Goal: Task Accomplishment & Management: Manage account settings

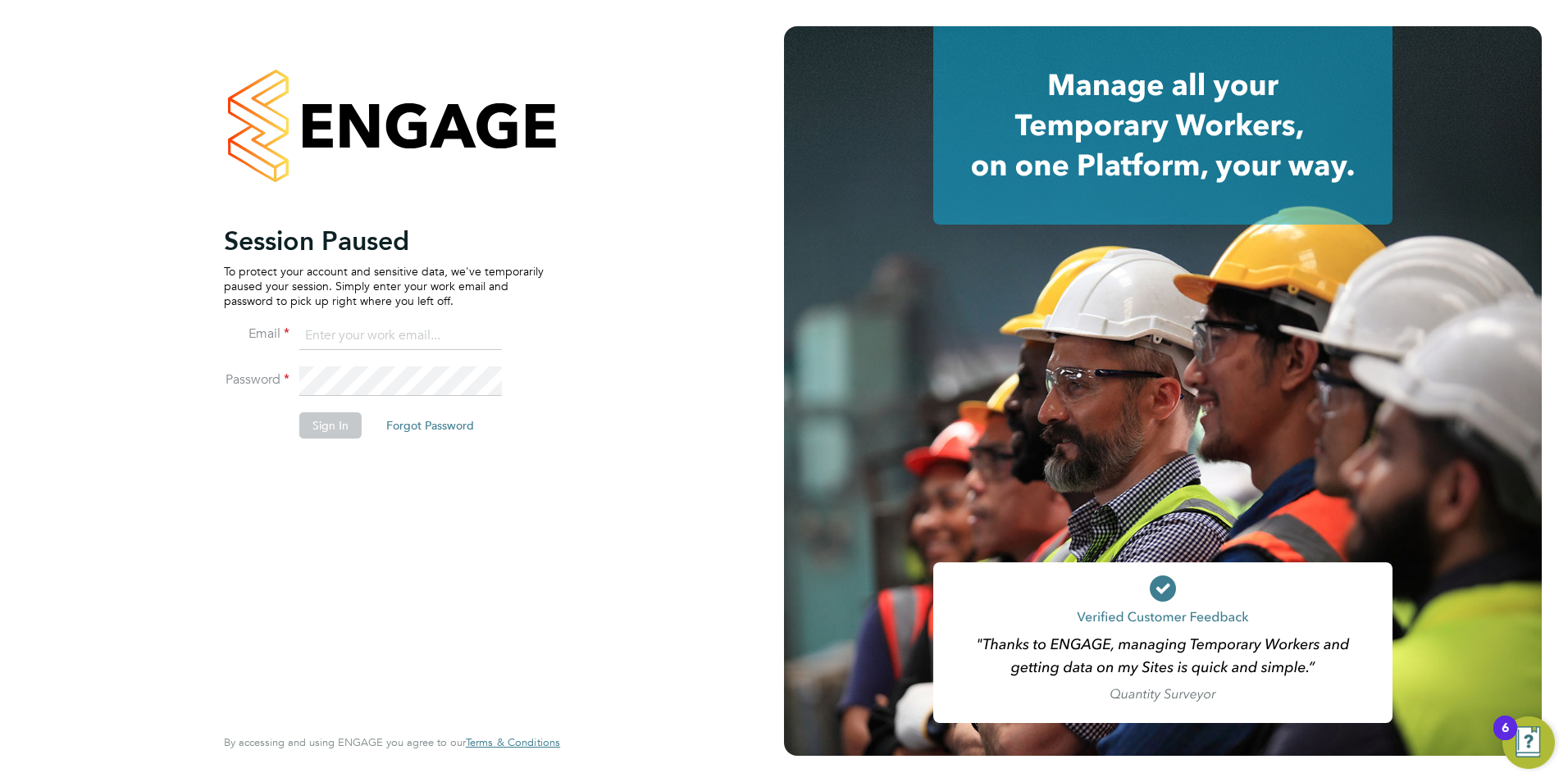
type input "sam.skinner@tfrecruitment.co.uk"
click at [313, 425] on button "Sign In" at bounding box center [330, 426] width 62 height 27
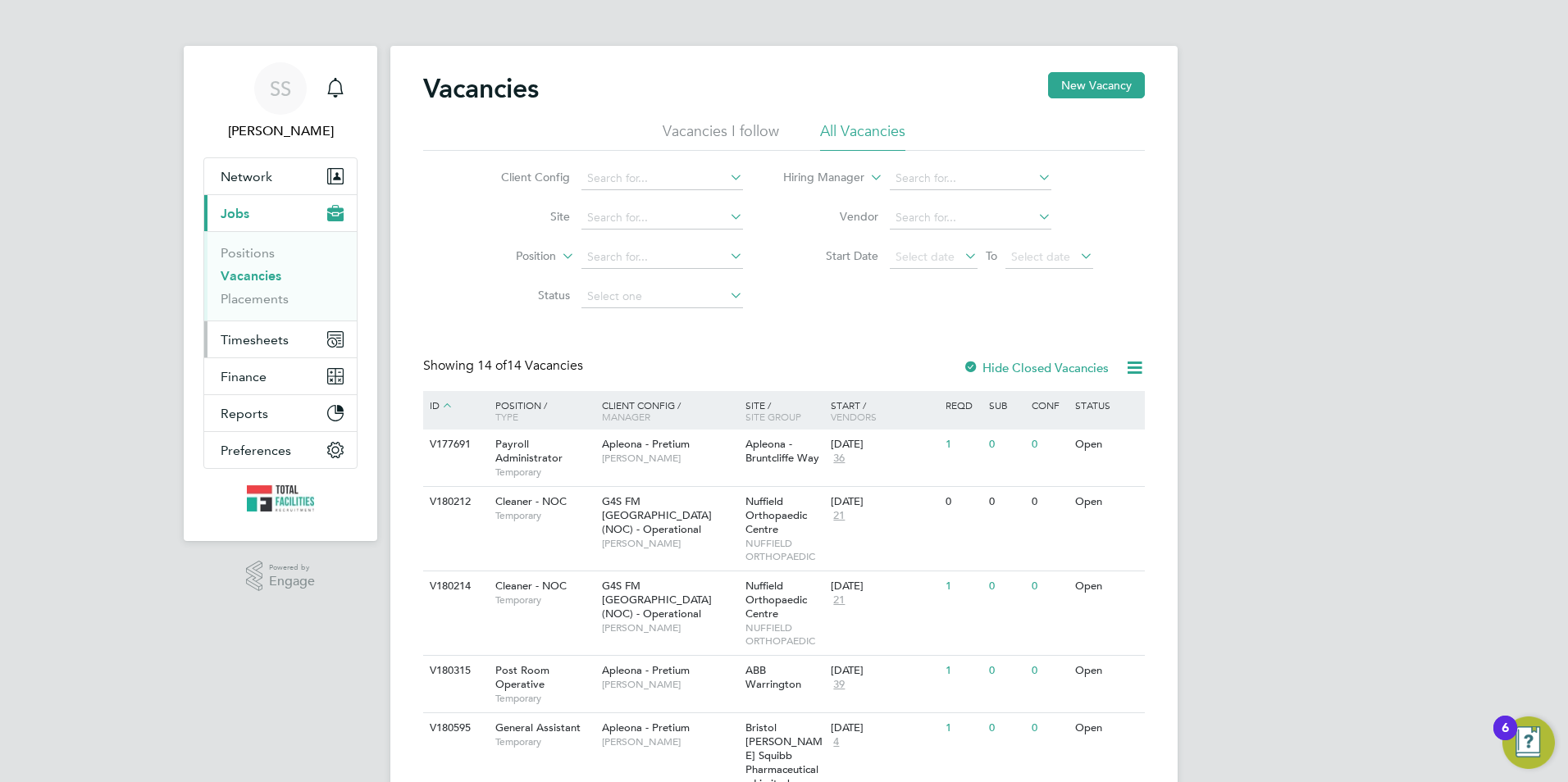
click at [245, 324] on button "Timesheets" at bounding box center [280, 339] width 153 height 36
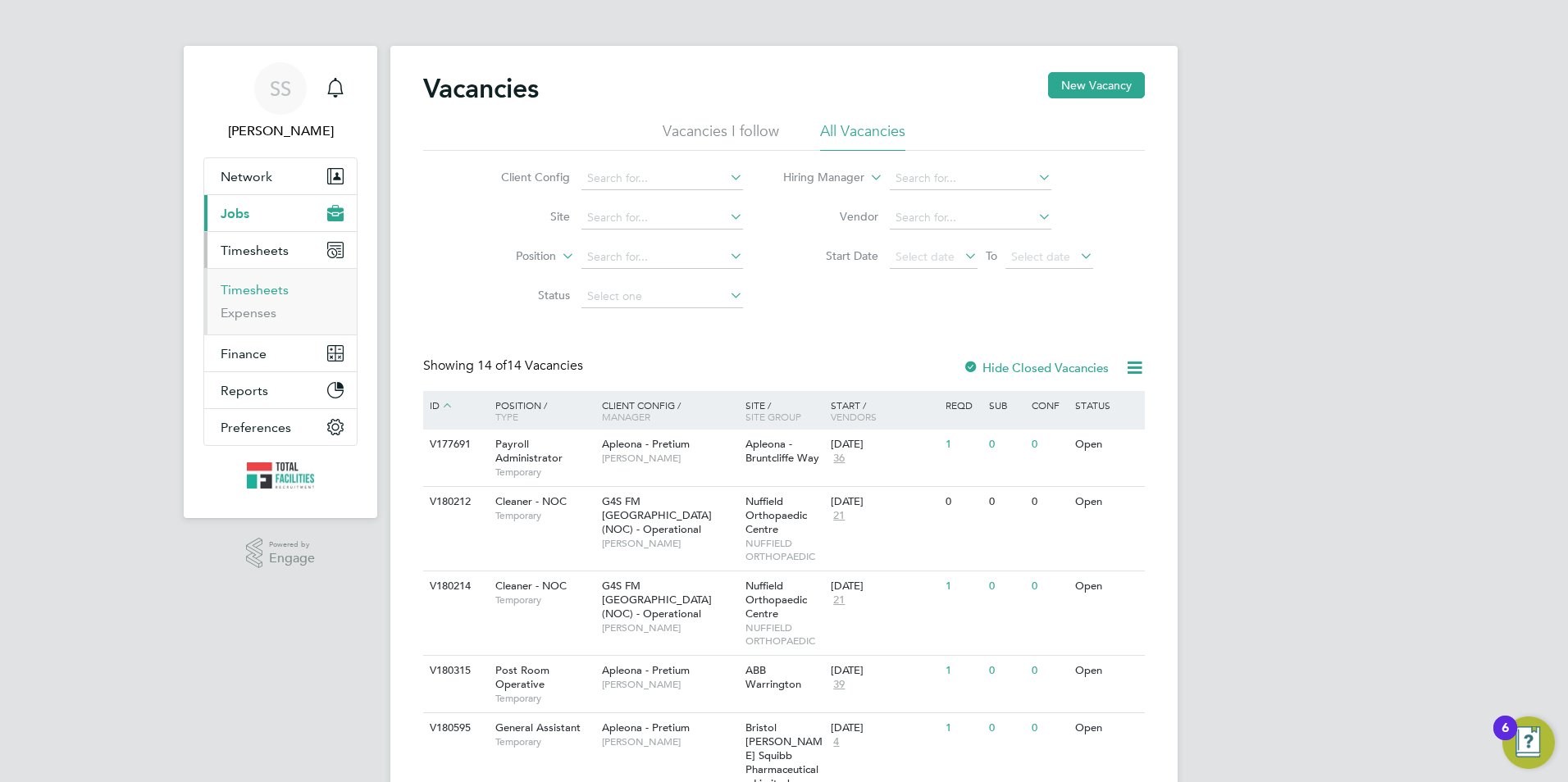
click at [253, 288] on link "Timesheets" at bounding box center [255, 290] width 68 height 16
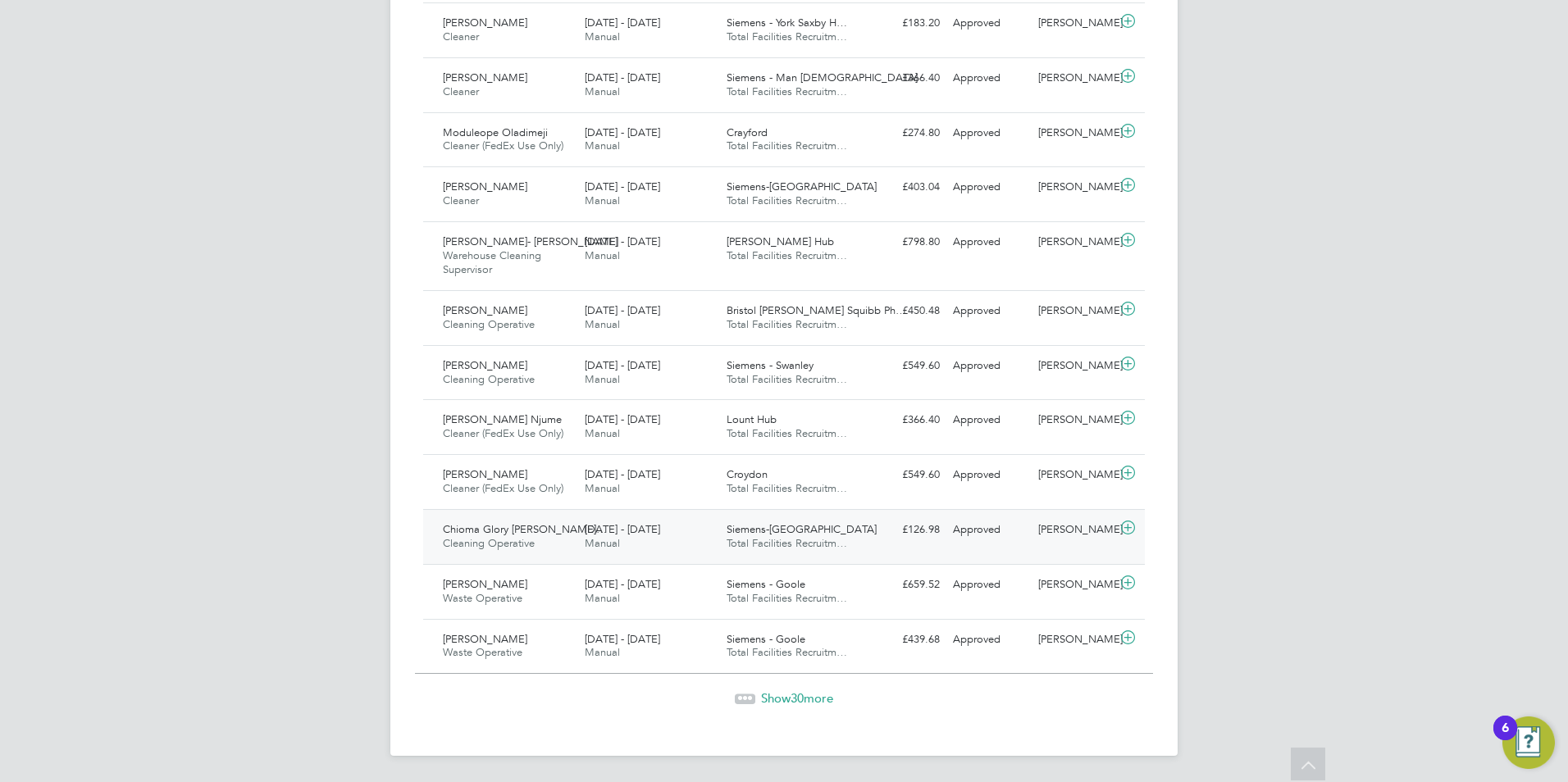
scroll to position [1515, 0]
click at [800, 701] on span "30" at bounding box center [796, 698] width 13 height 16
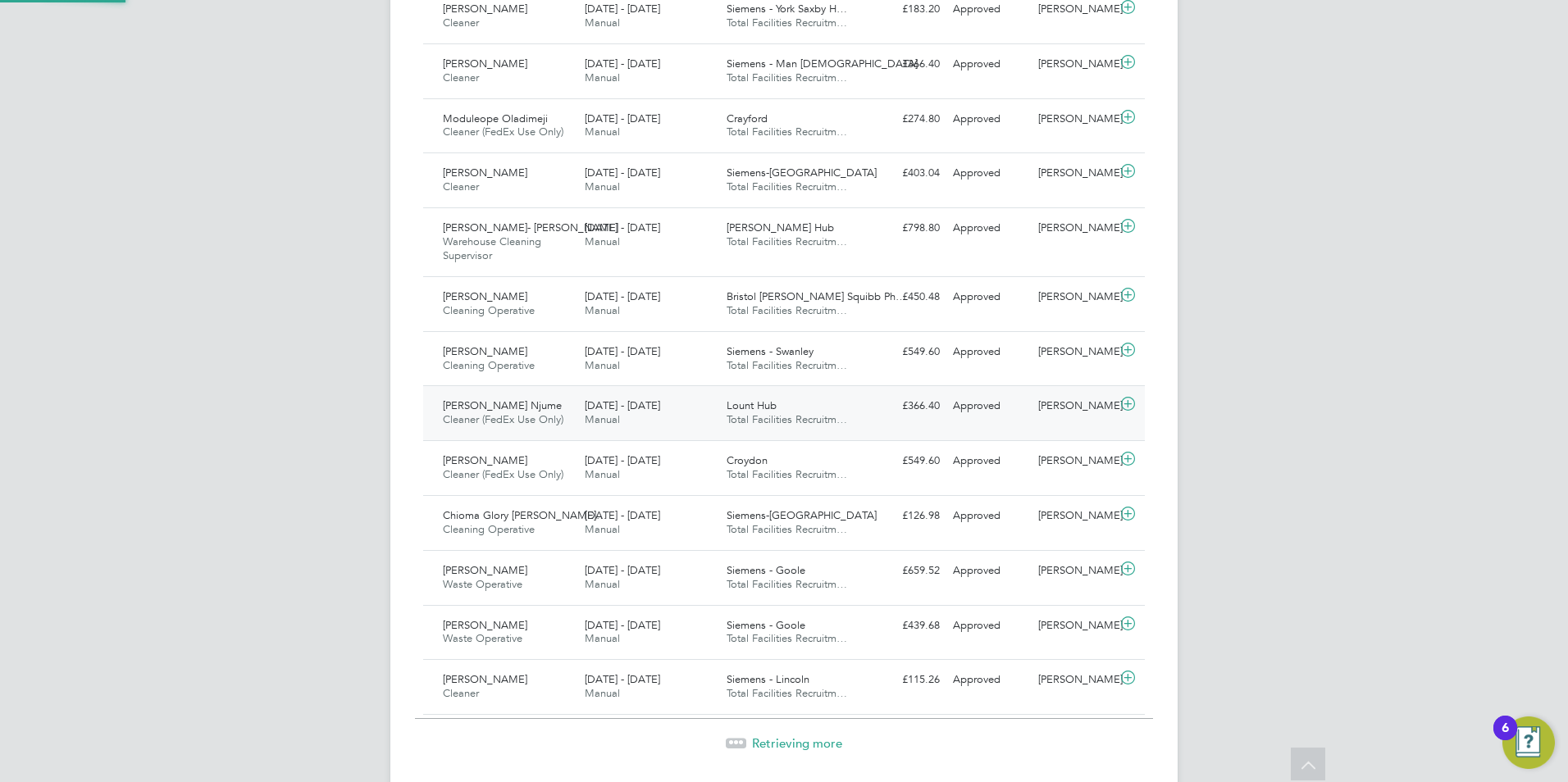
scroll to position [42, 143]
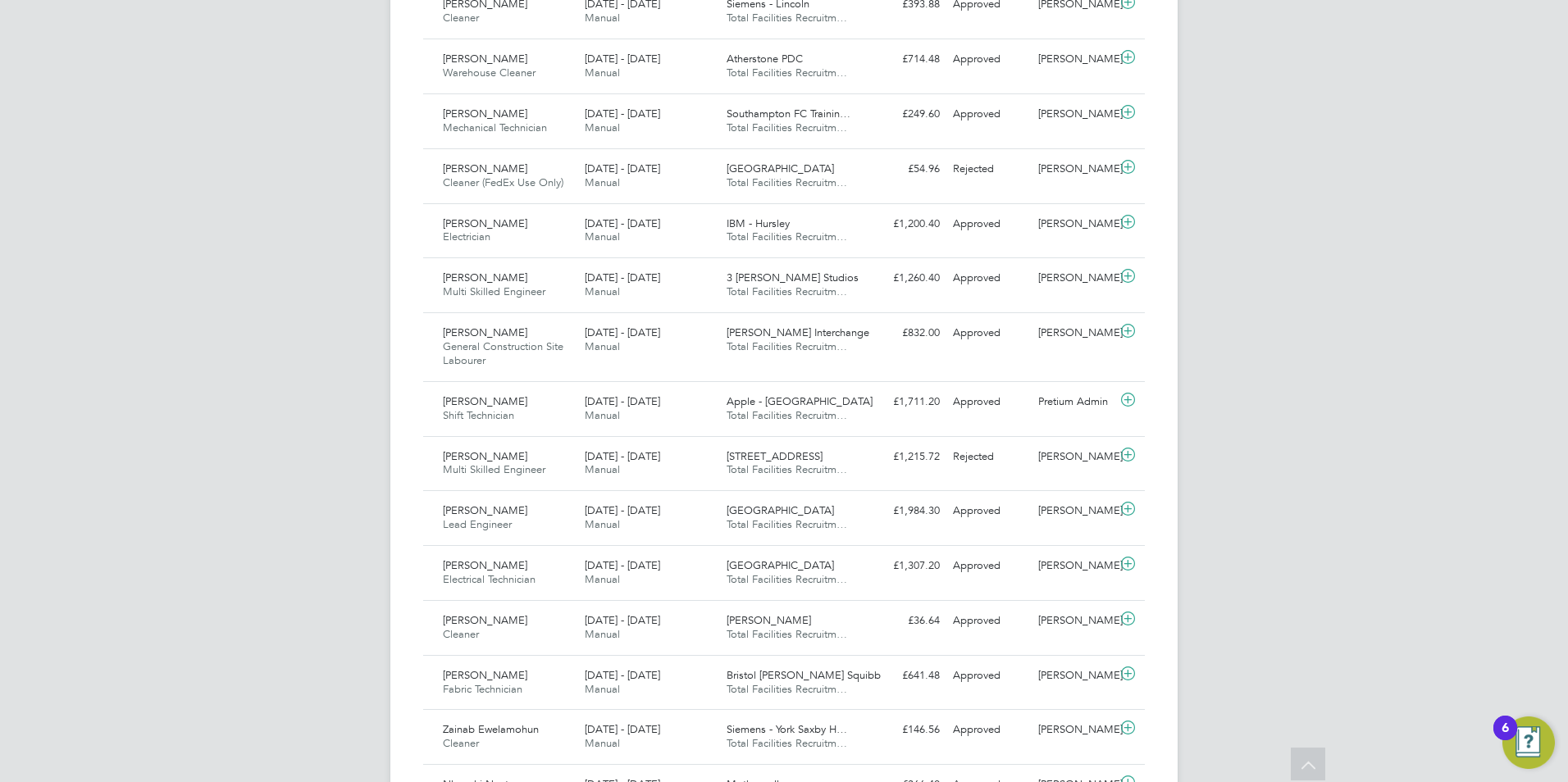
click at [1309, 766] on icon at bounding box center [1308, 766] width 28 height 38
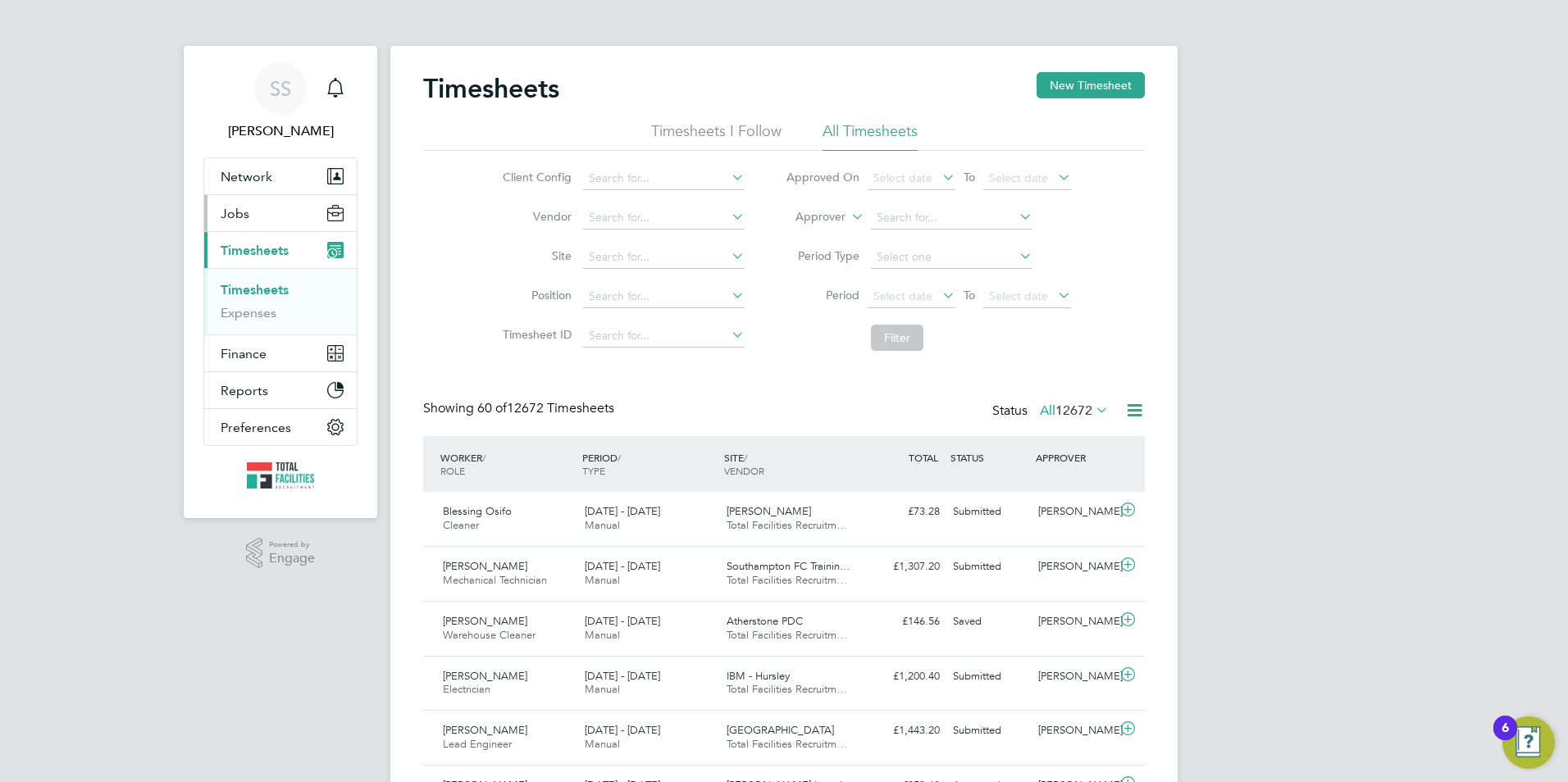
click at [245, 215] on span "Jobs" at bounding box center [235, 214] width 28 height 16
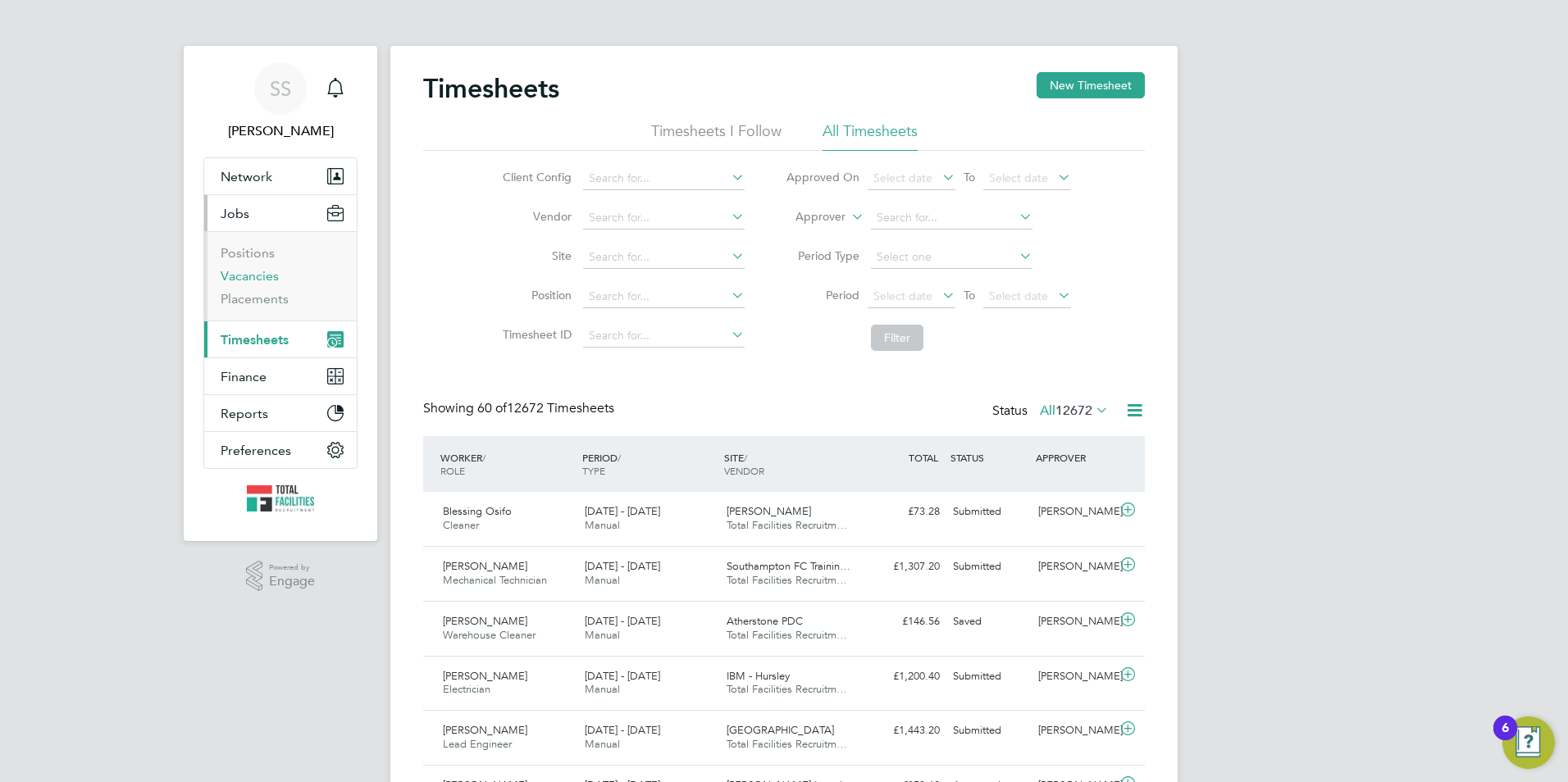
click at [251, 283] on link "Vacancies" at bounding box center [250, 276] width 59 height 16
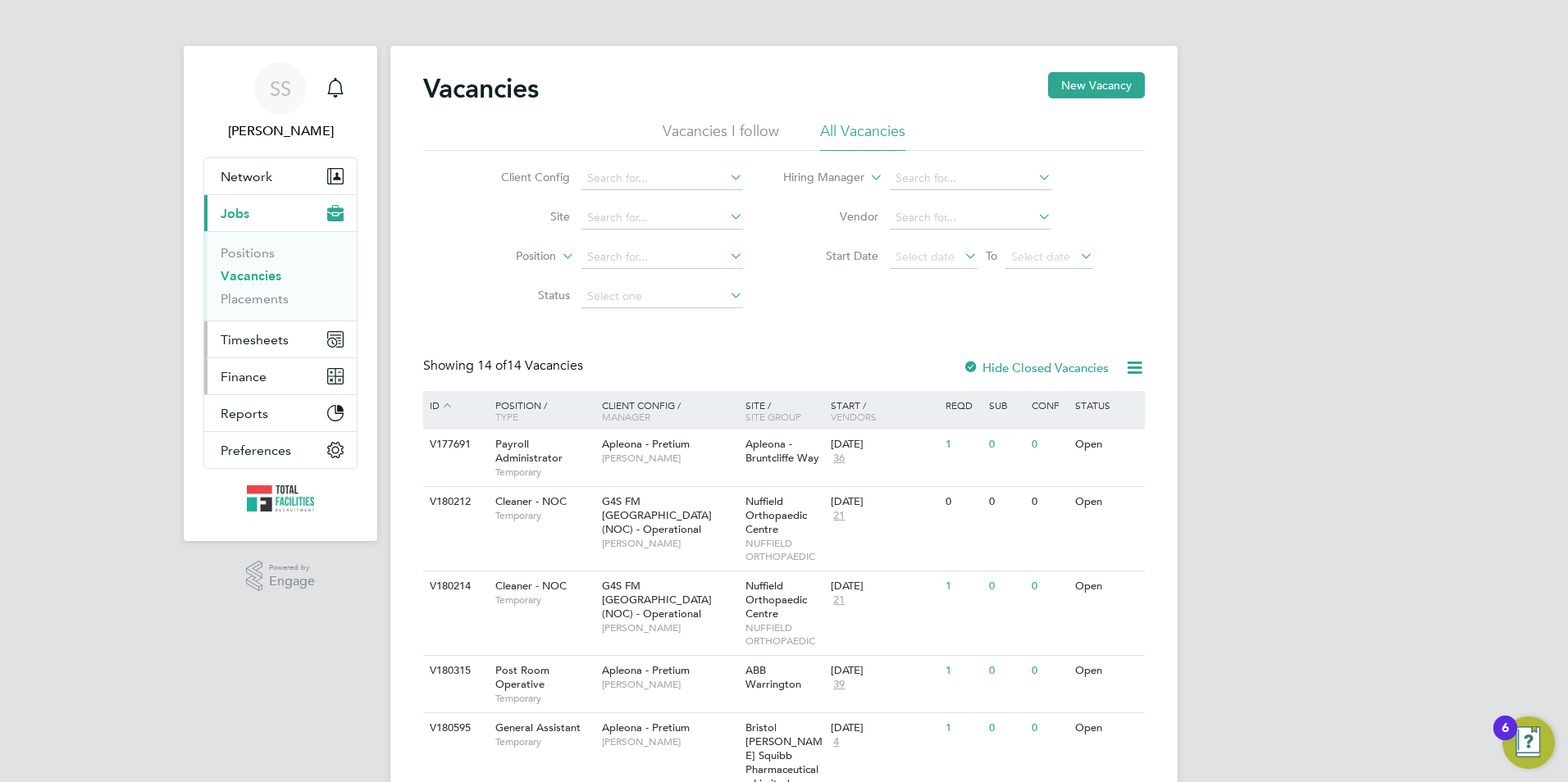
click at [259, 355] on ul "Network Team Members Businesses Sites Workers Contacts Current page: Jobs Posit…" at bounding box center [280, 313] width 154 height 311
click at [247, 326] on button "Timesheets" at bounding box center [280, 339] width 153 height 36
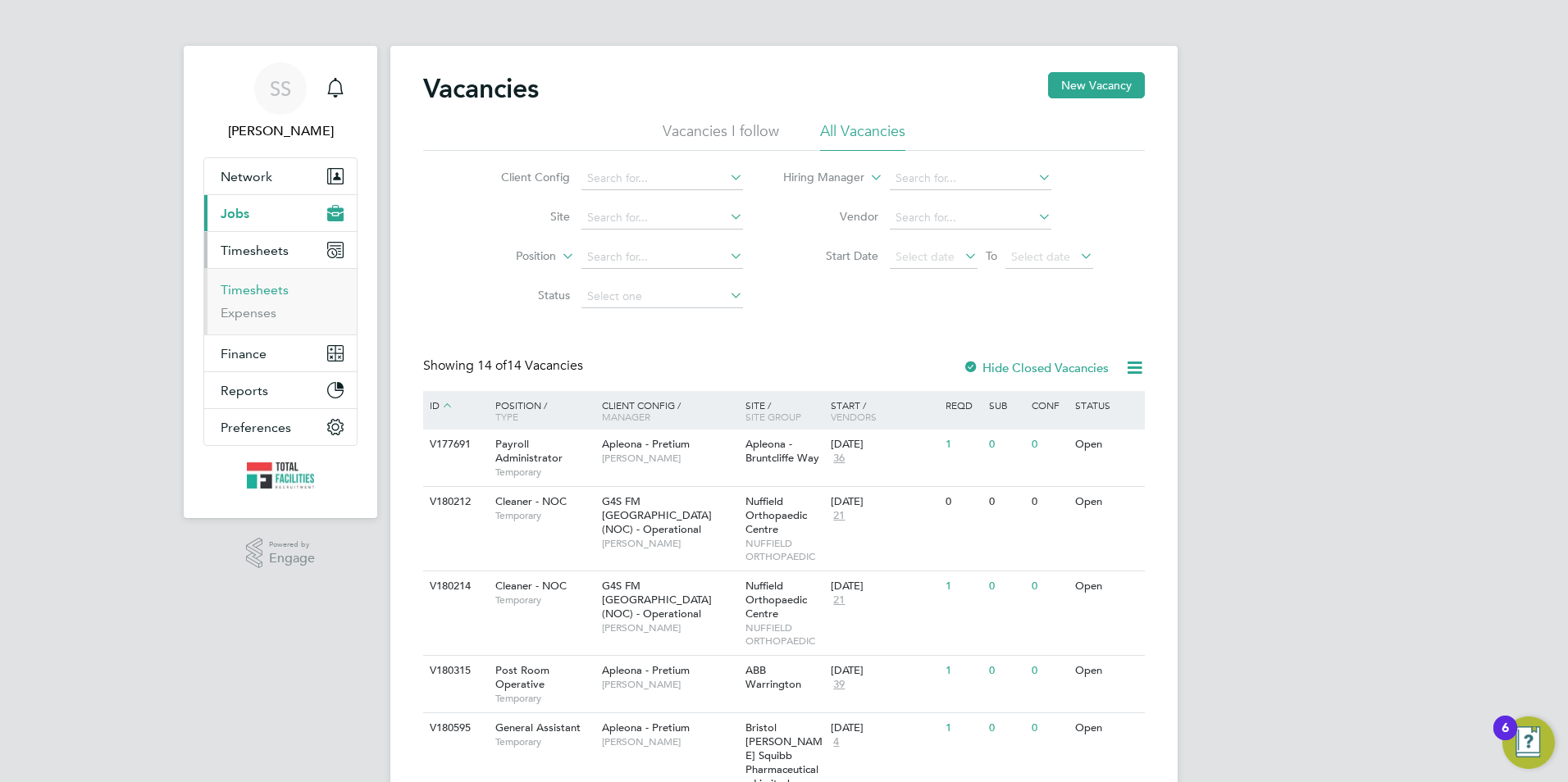
click at [247, 286] on link "Timesheets" at bounding box center [255, 290] width 68 height 16
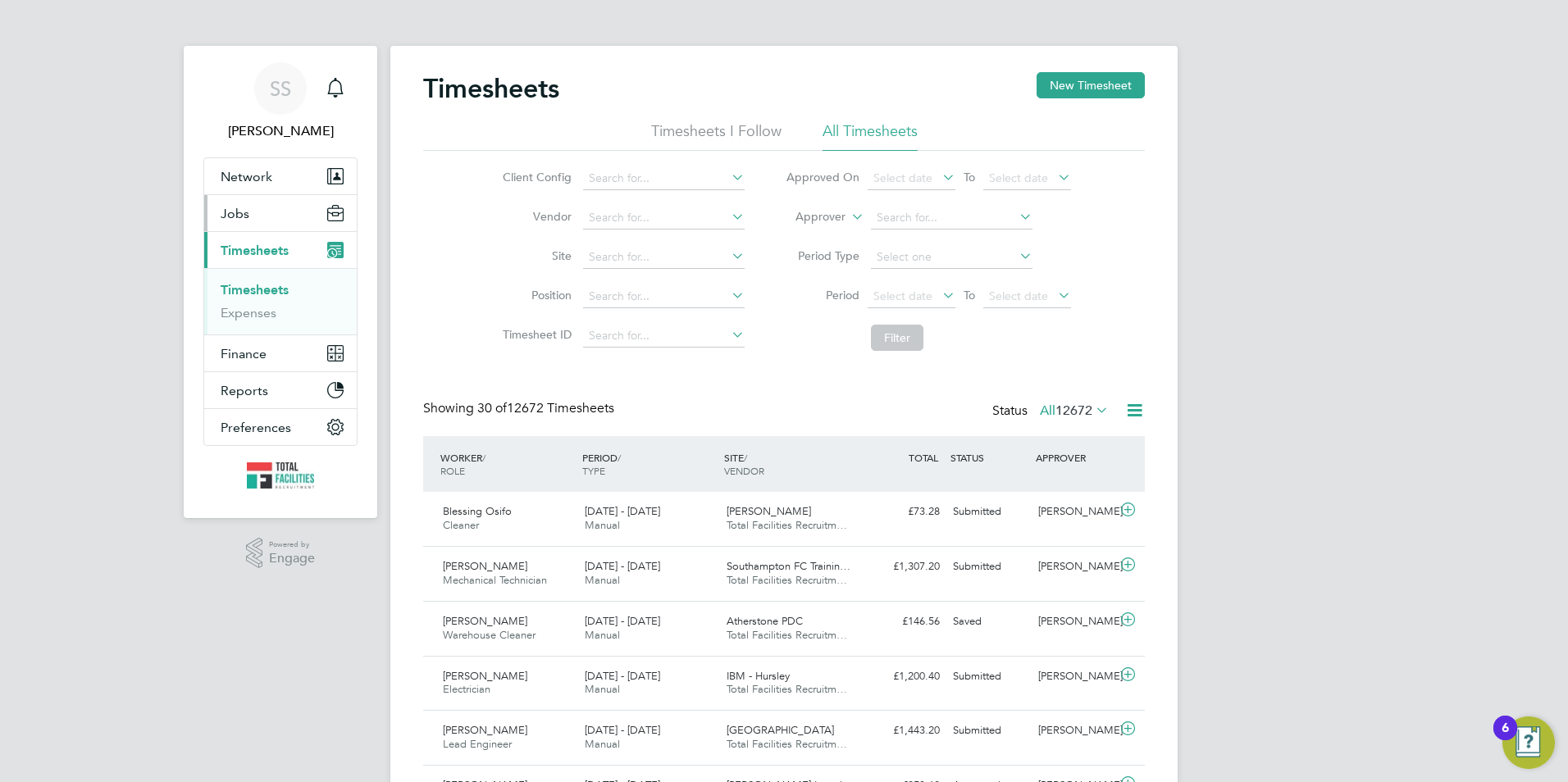
click at [255, 196] on button "Jobs" at bounding box center [280, 213] width 153 height 36
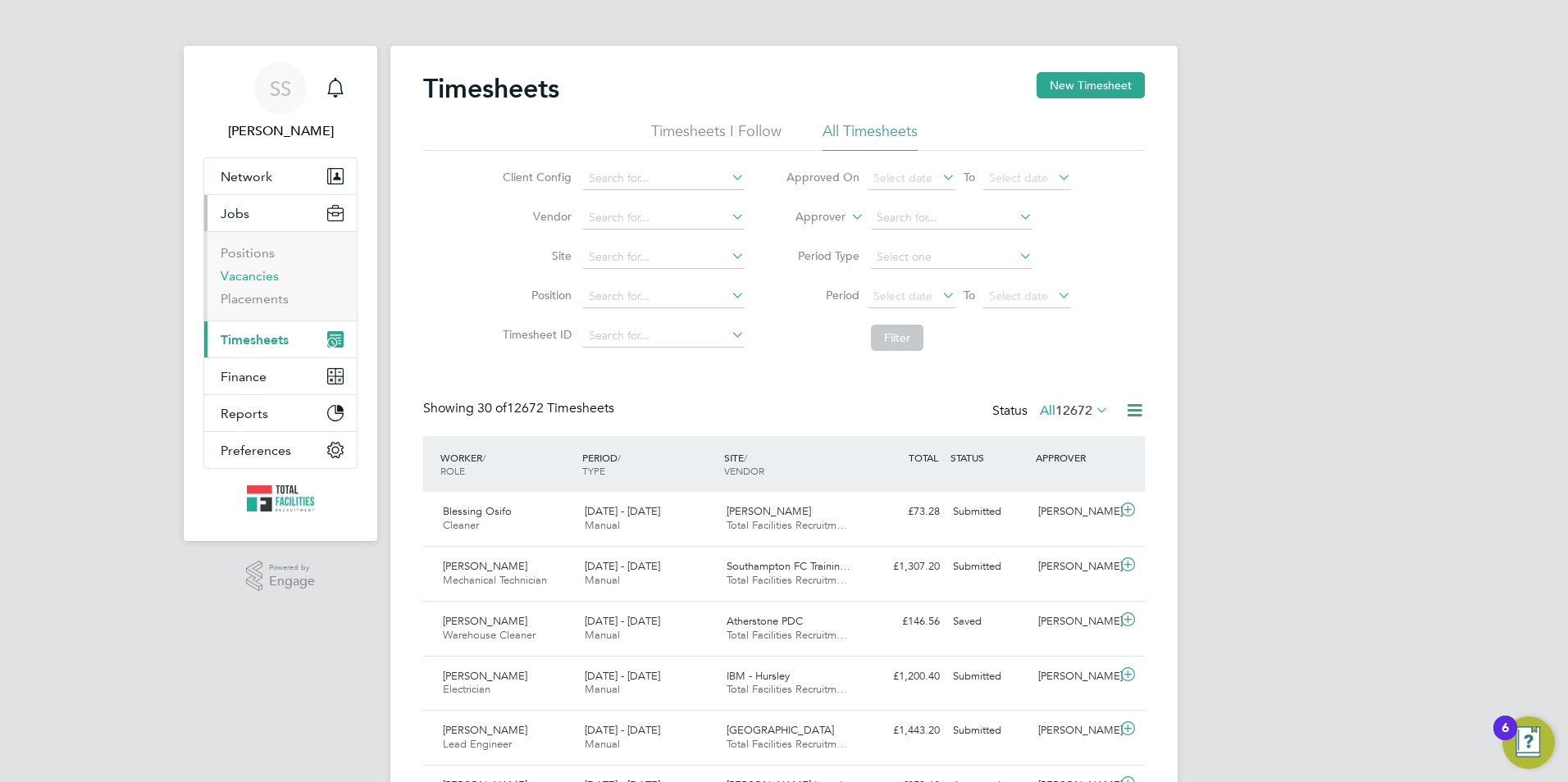
click at [269, 274] on link "Vacancies" at bounding box center [250, 276] width 59 height 16
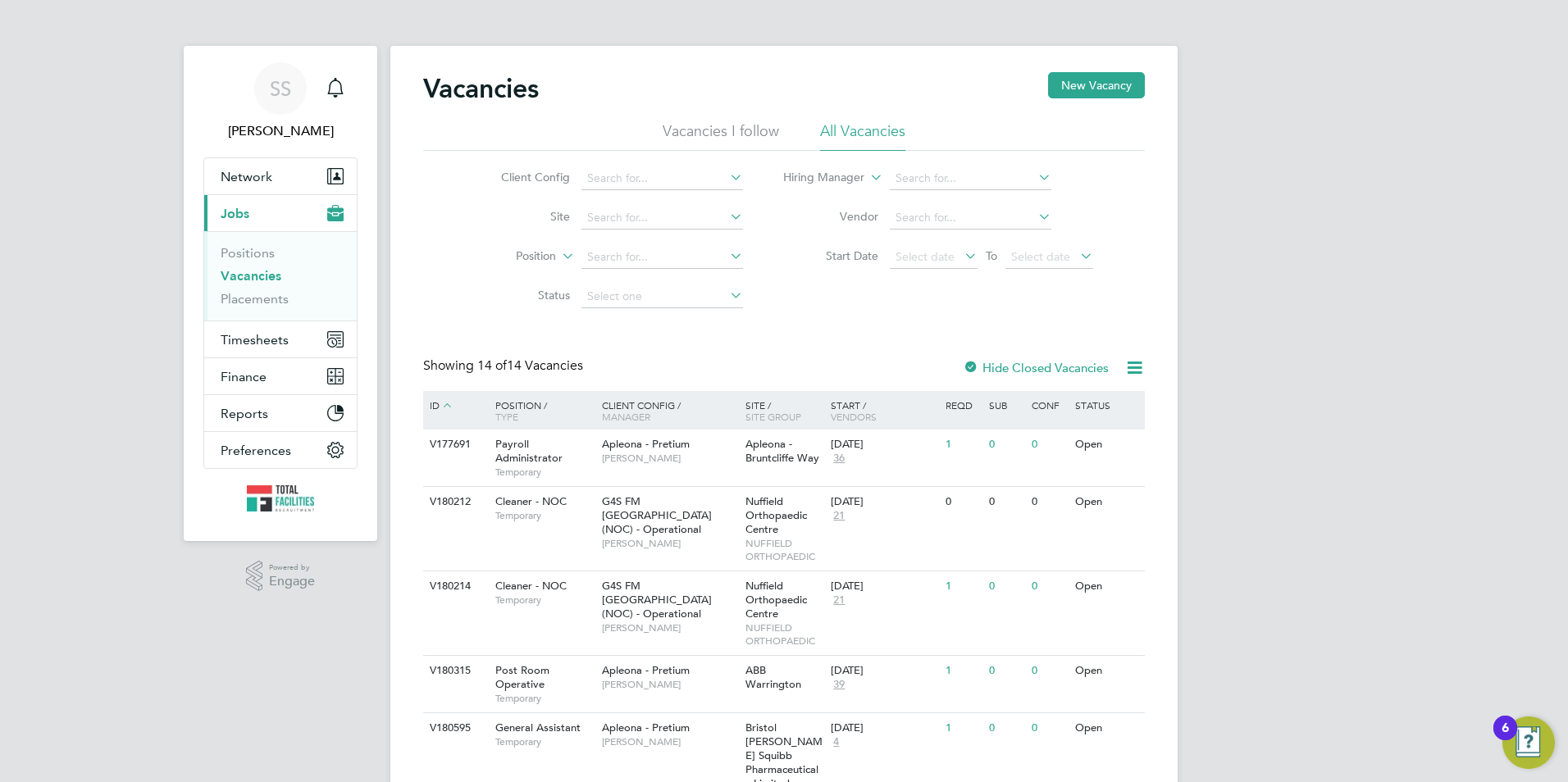
click at [246, 276] on link "Vacancies" at bounding box center [251, 276] width 60 height 16
click at [244, 279] on link "Vacancies" at bounding box center [251, 276] width 60 height 16
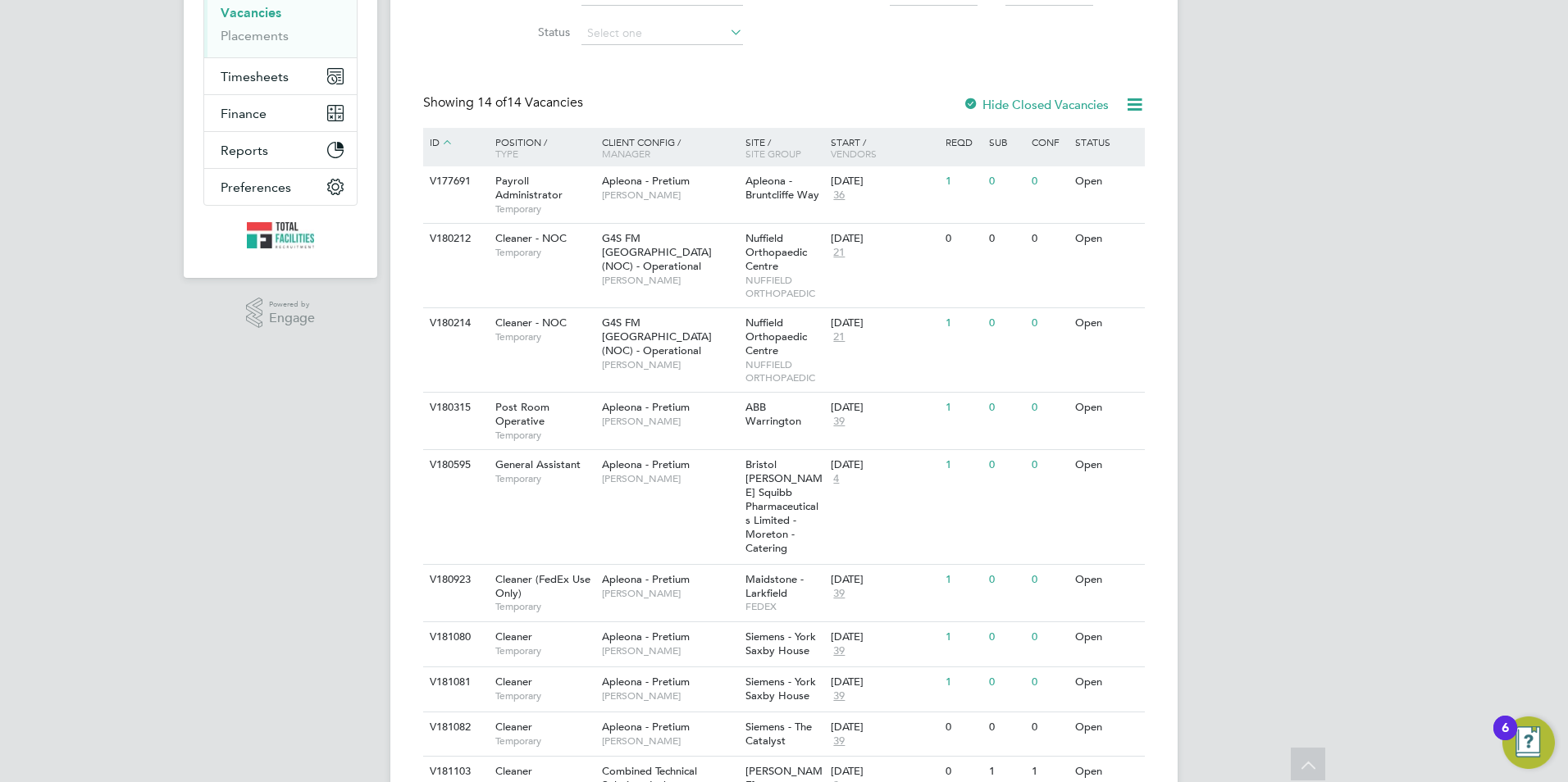
scroll to position [82, 0]
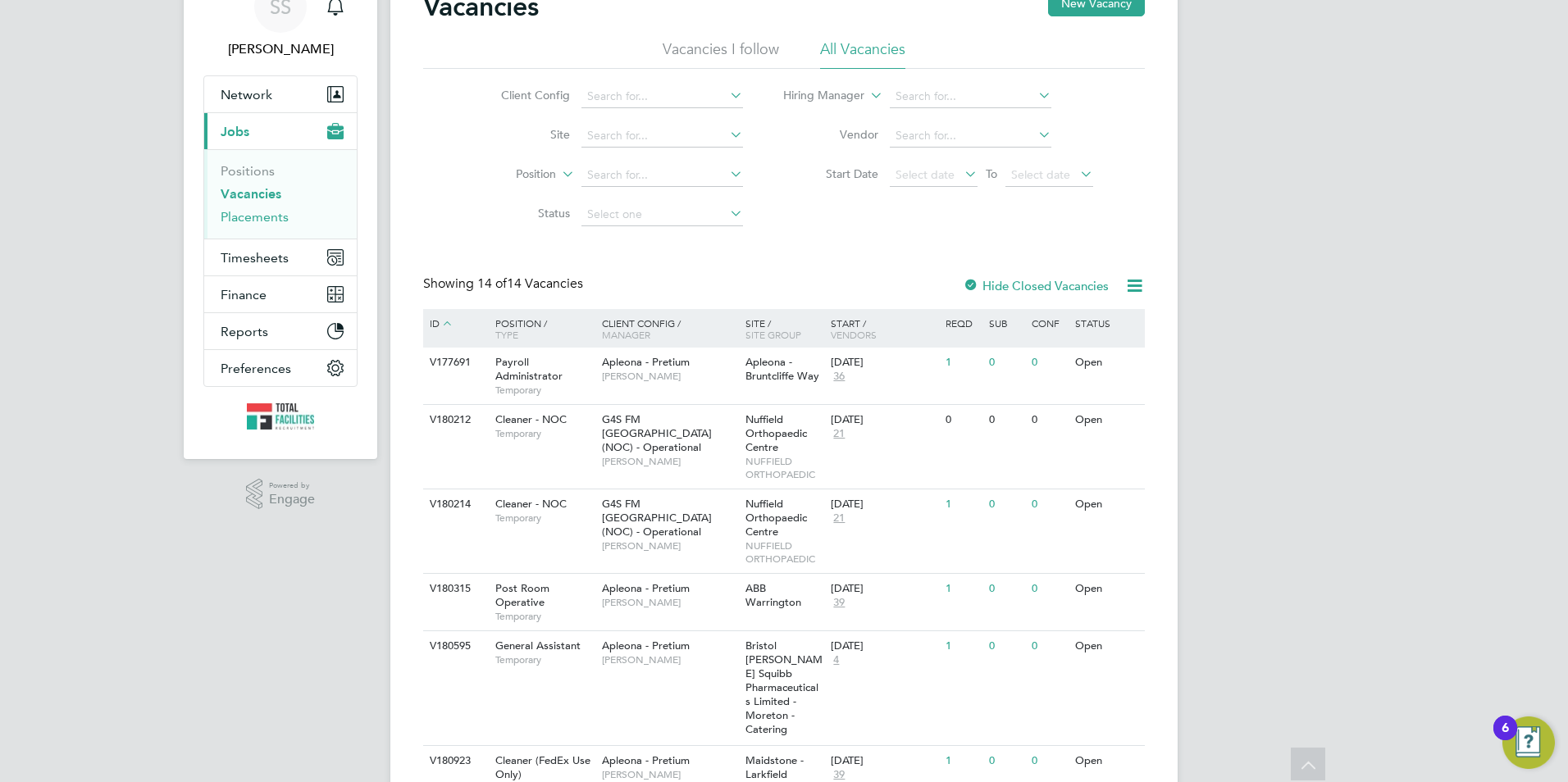
click at [250, 214] on link "Placements" at bounding box center [255, 217] width 68 height 16
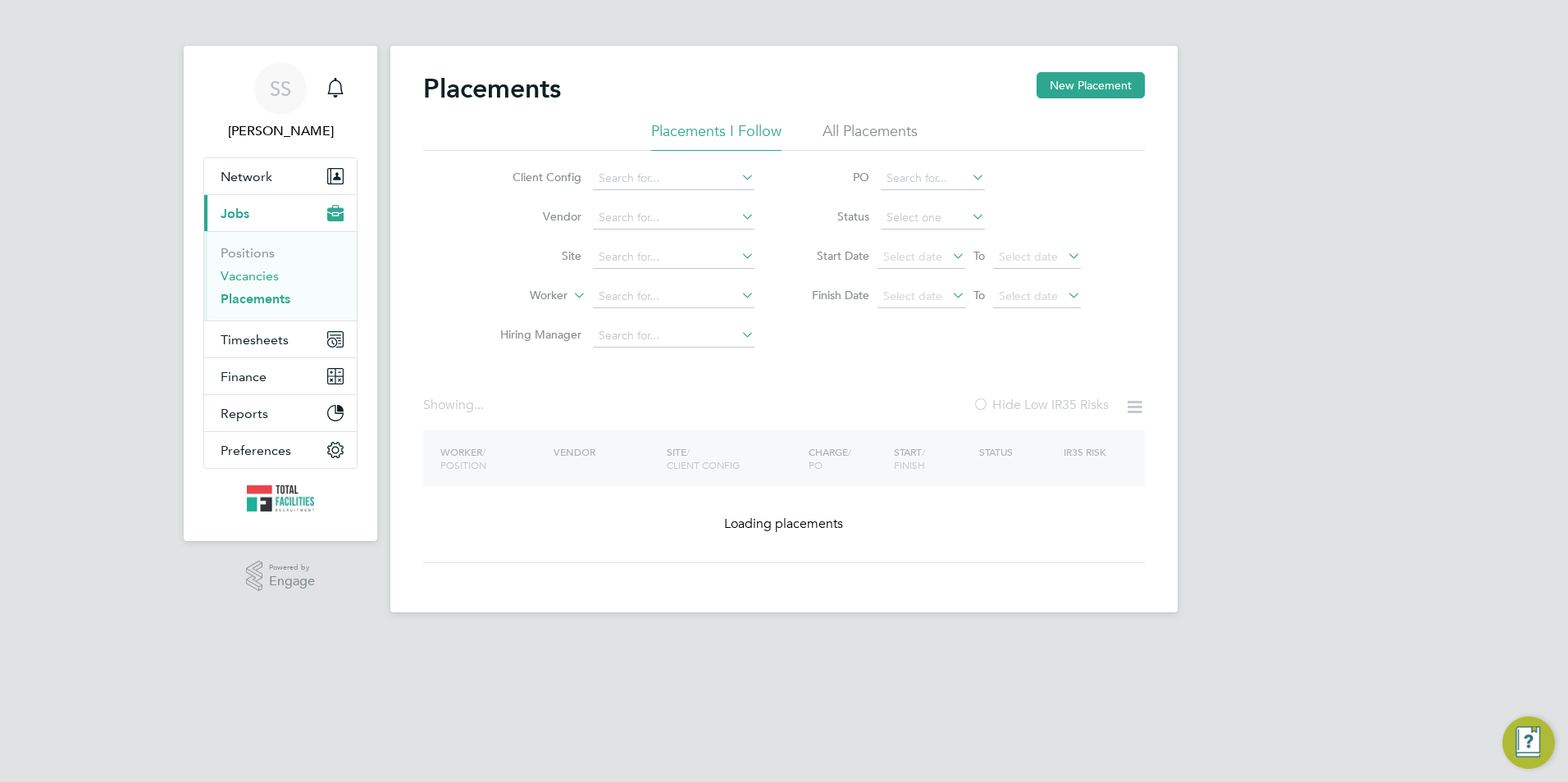
click at [228, 277] on link "Vacancies" at bounding box center [250, 276] width 59 height 16
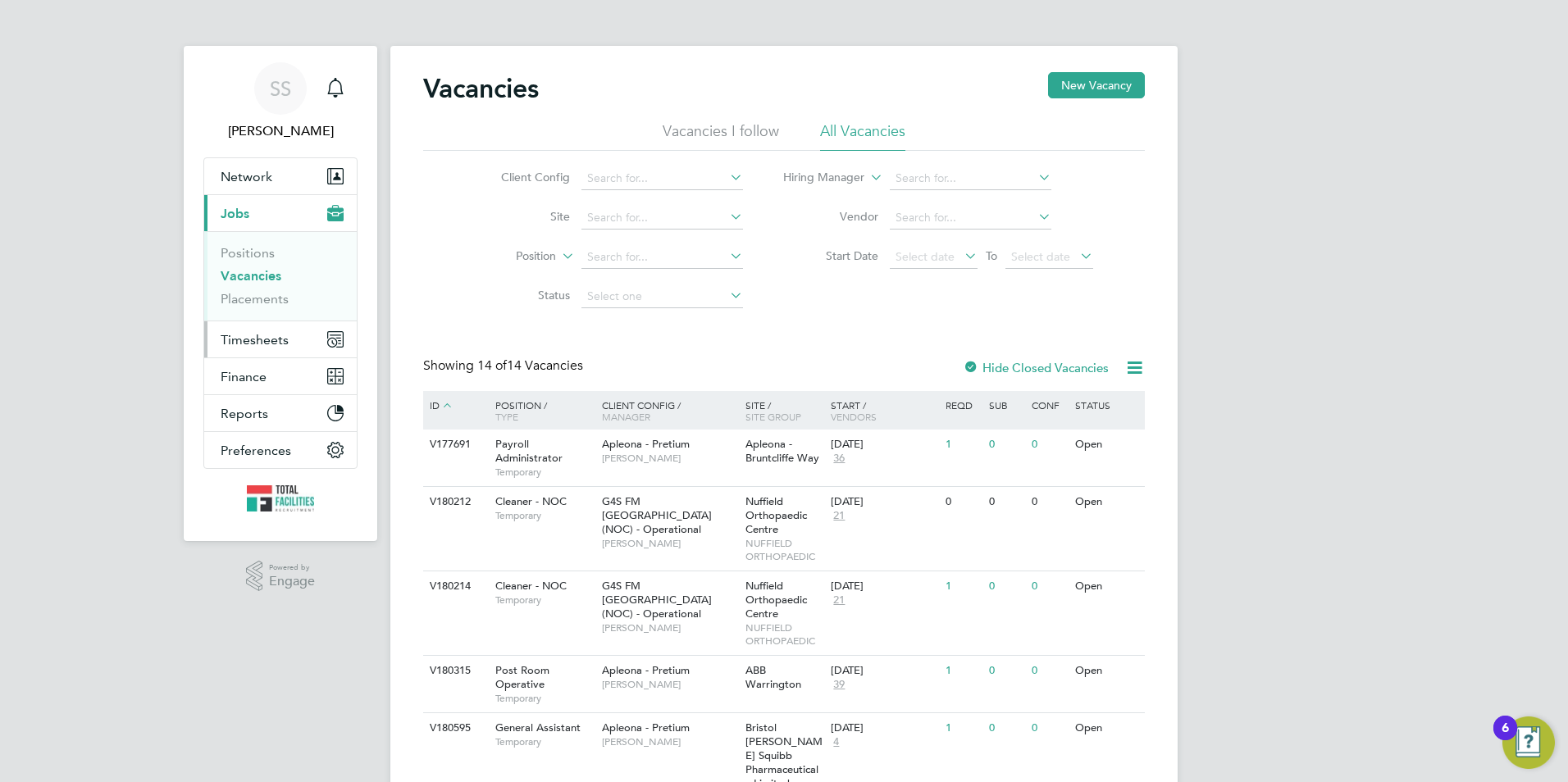
click at [233, 343] on span "Timesheets" at bounding box center [255, 340] width 68 height 16
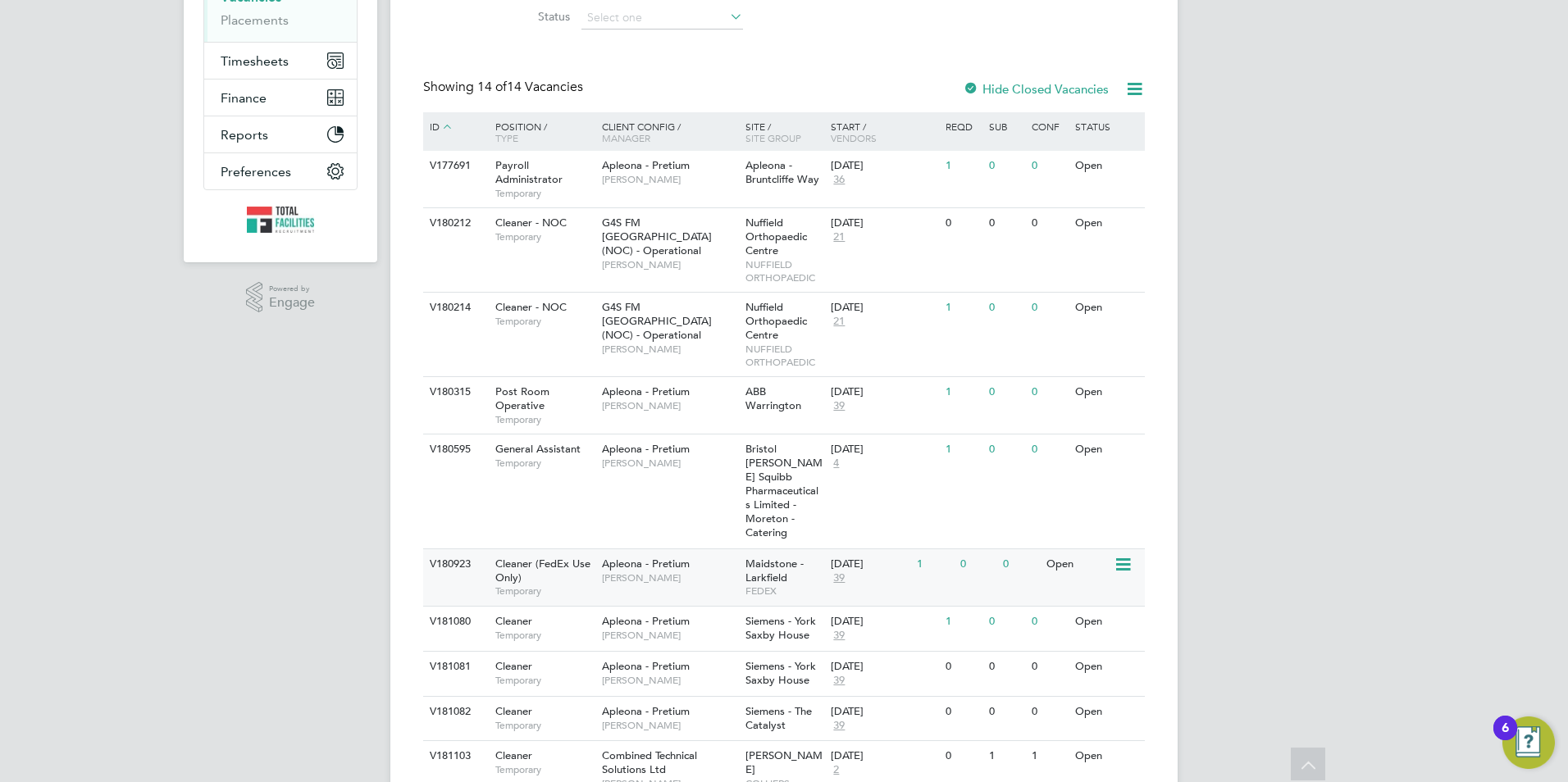
scroll to position [548, 0]
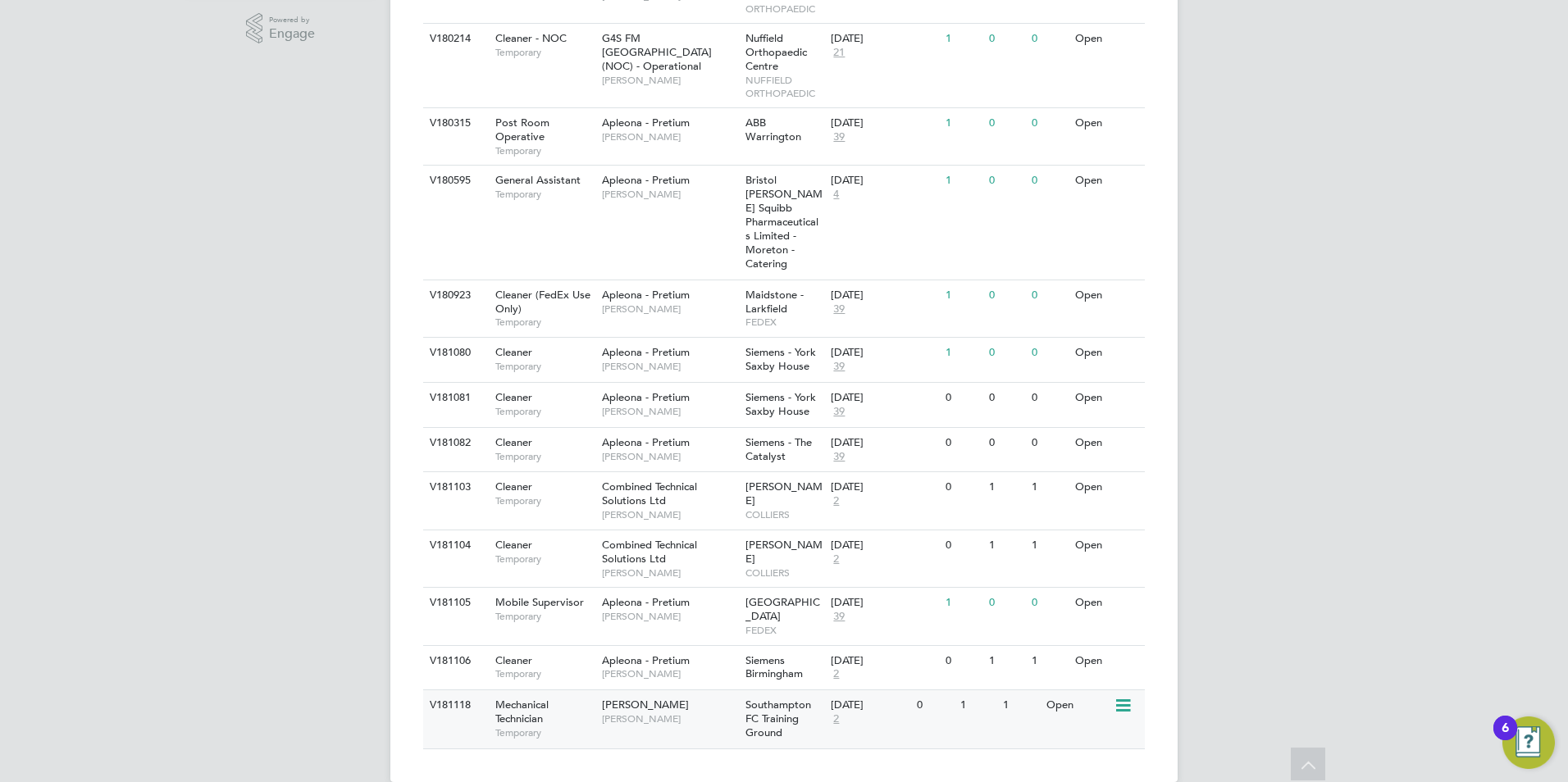
click at [658, 712] on span "[PERSON_NAME]" at bounding box center [670, 718] width 136 height 13
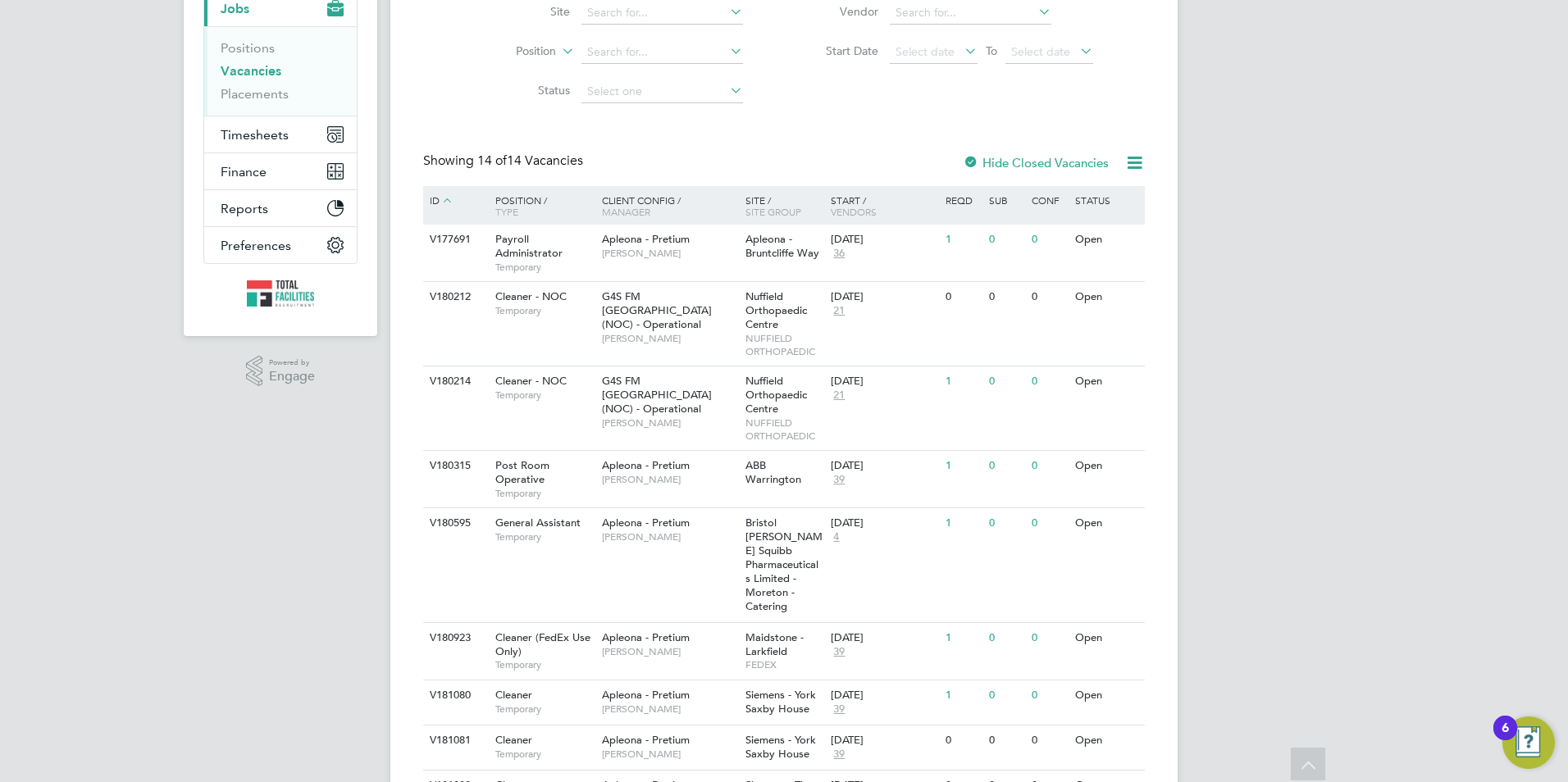
scroll to position [0, 0]
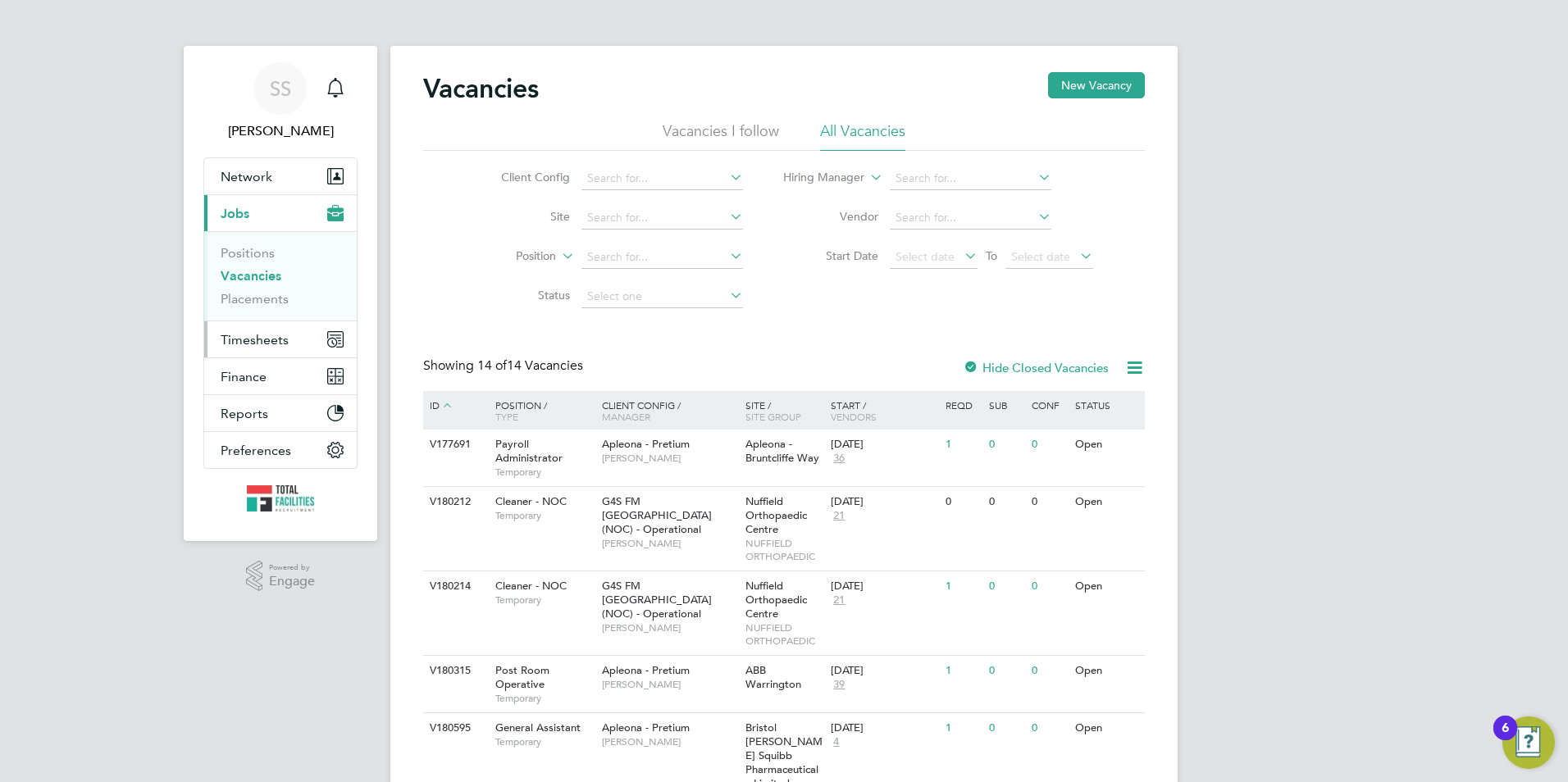
drag, startPoint x: 282, startPoint y: 348, endPoint x: 276, endPoint y: 332, distance: 17.1
click at [282, 348] on button "Timesheets" at bounding box center [280, 339] width 153 height 36
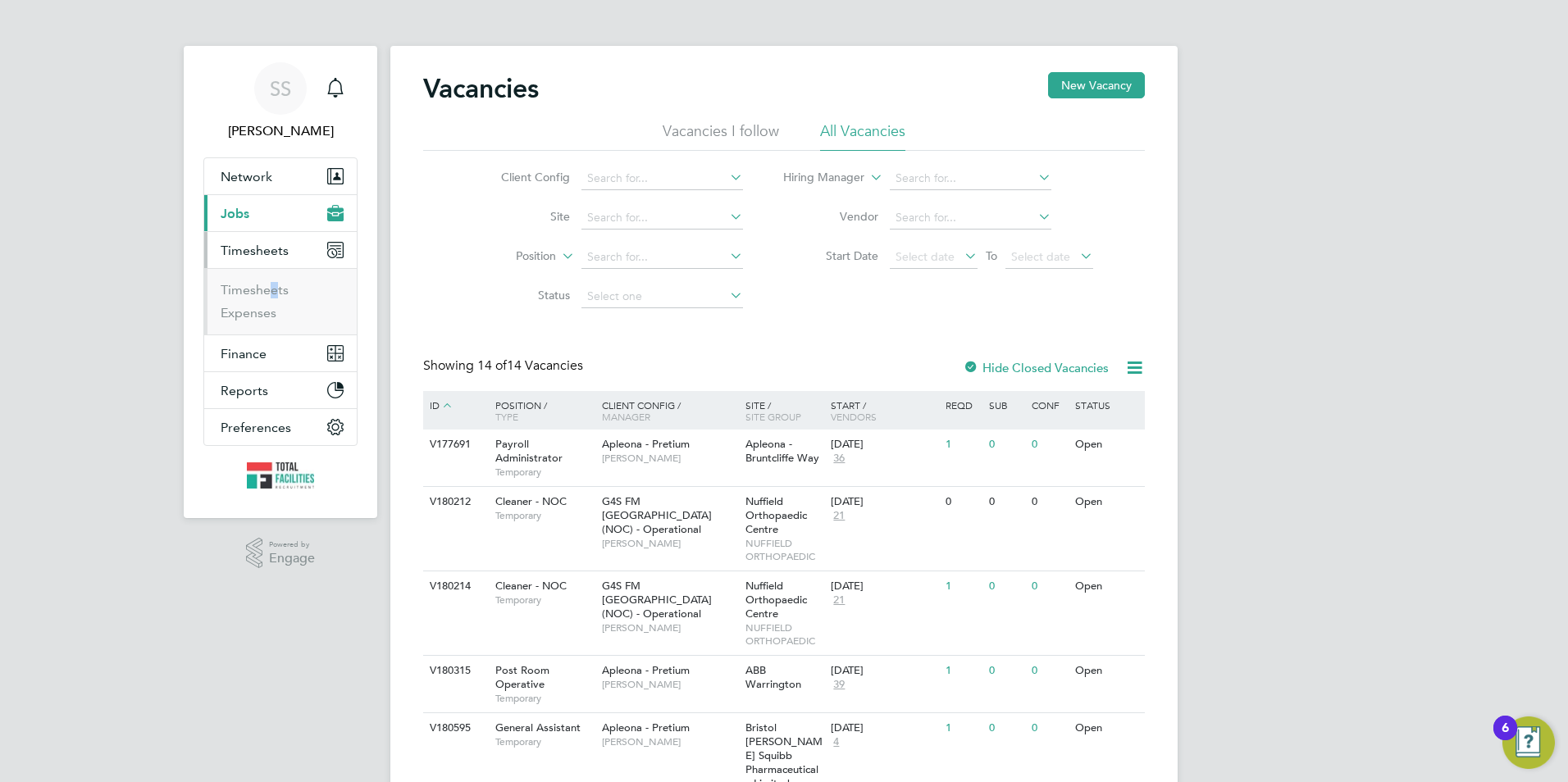
click at [266, 299] on li "Timesheets" at bounding box center [282, 293] width 123 height 23
click at [264, 293] on link "Timesheets" at bounding box center [255, 290] width 68 height 16
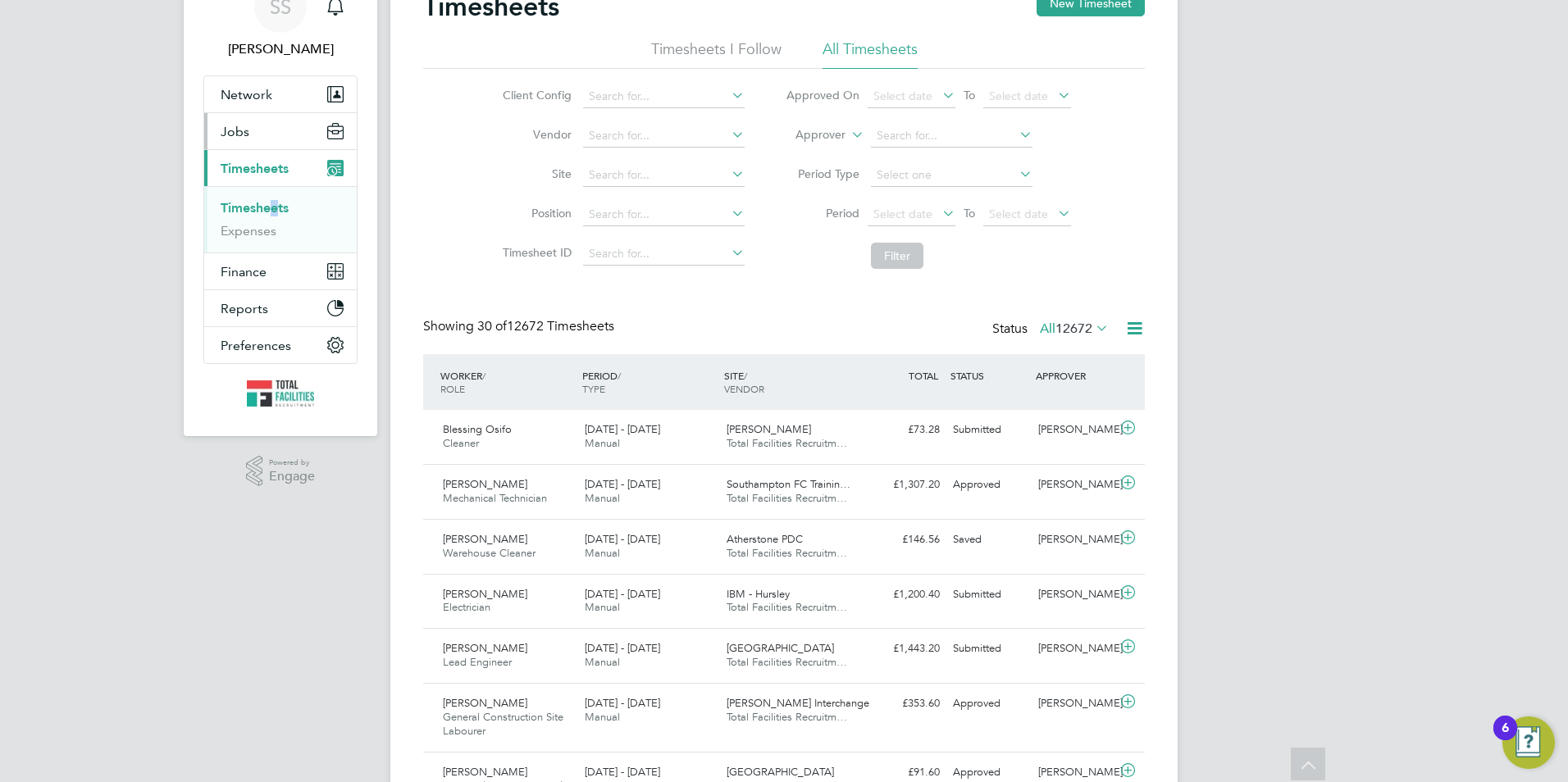
click at [255, 144] on button "Jobs" at bounding box center [280, 131] width 153 height 36
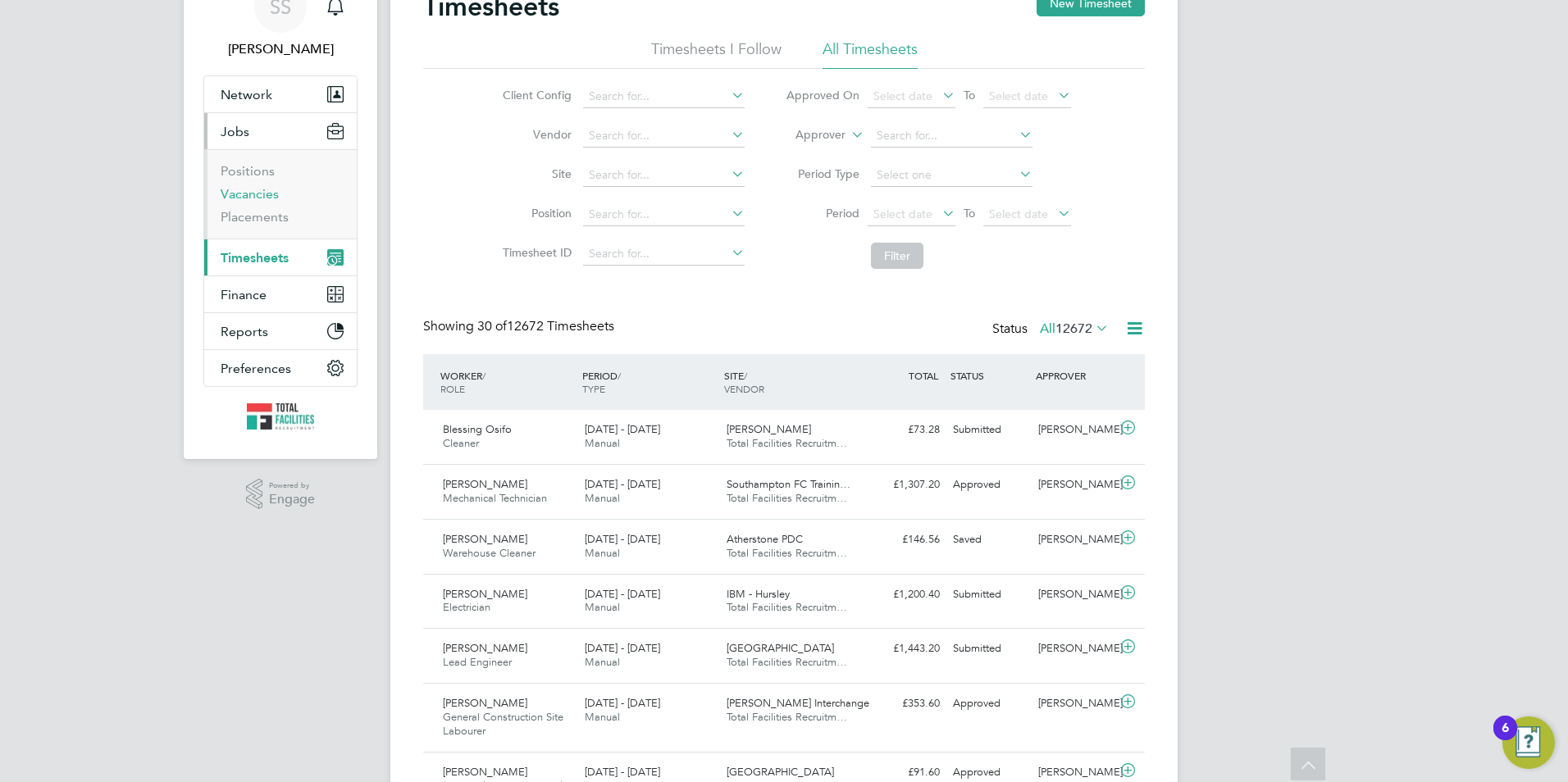
click at [254, 193] on link "Vacancies" at bounding box center [250, 194] width 59 height 16
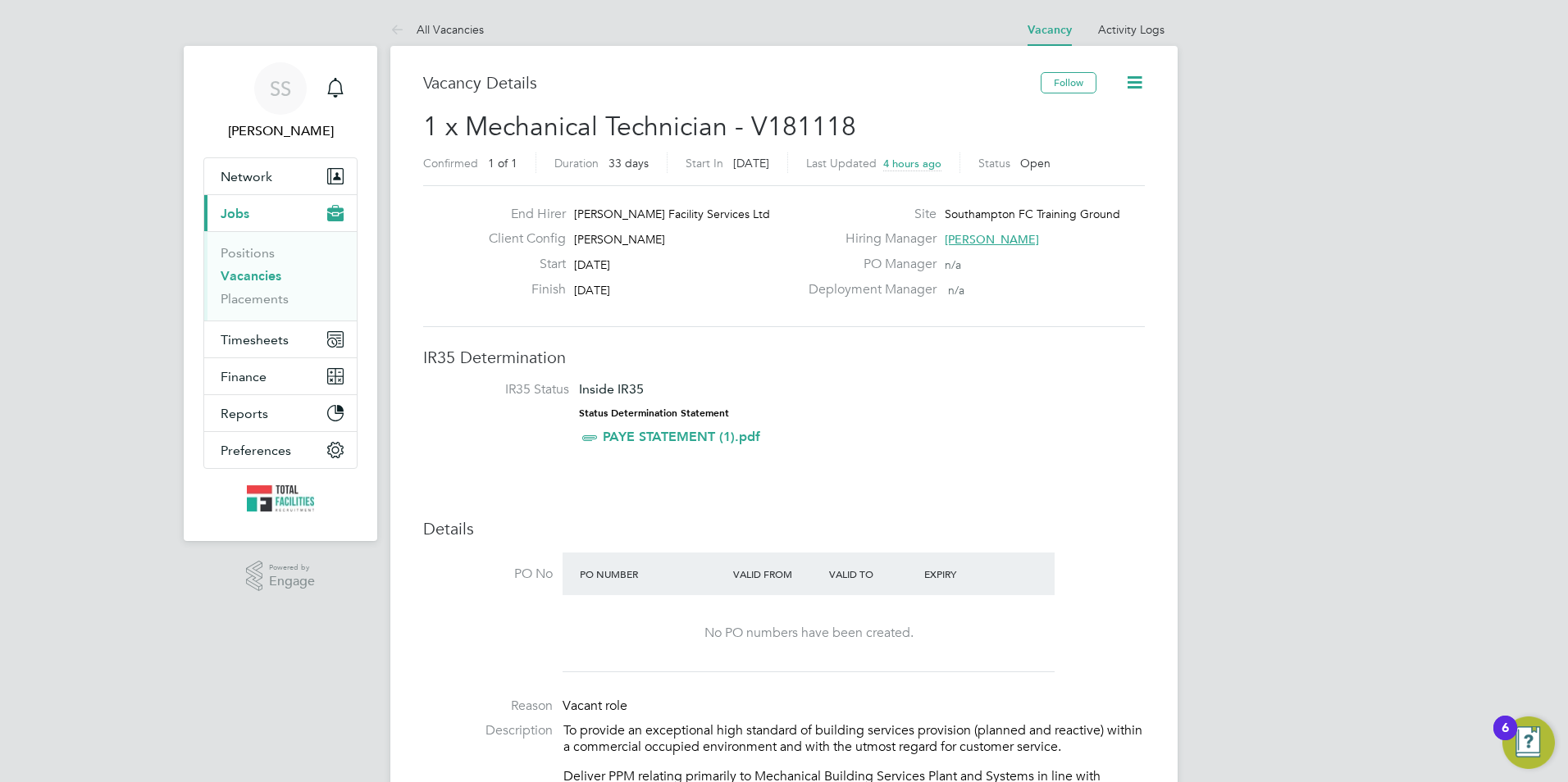
click at [250, 278] on link "Vacancies" at bounding box center [251, 276] width 60 height 16
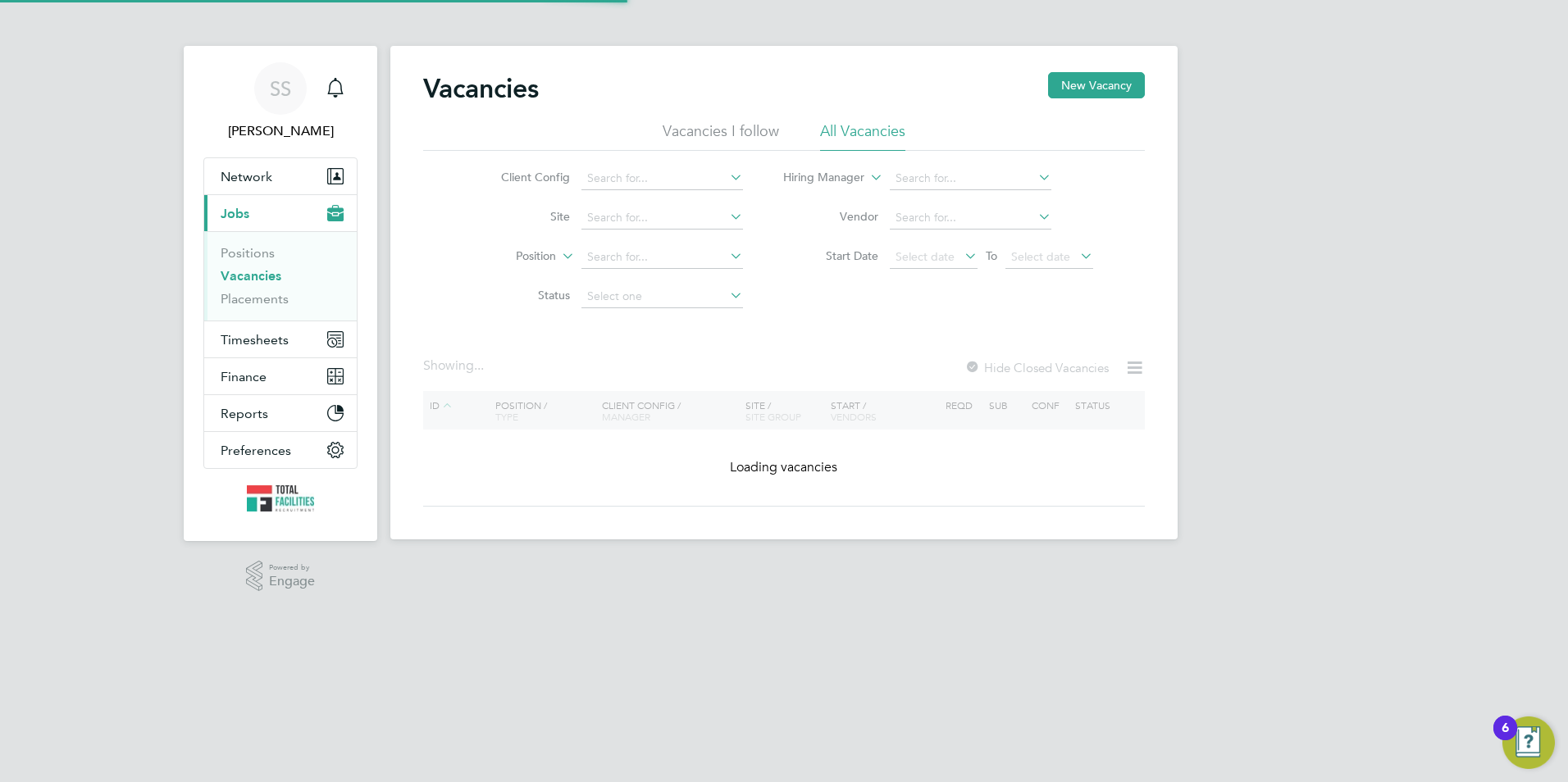
click at [248, 275] on link "Vacancies" at bounding box center [251, 276] width 60 height 16
